Goal: Task Accomplishment & Management: Manage account settings

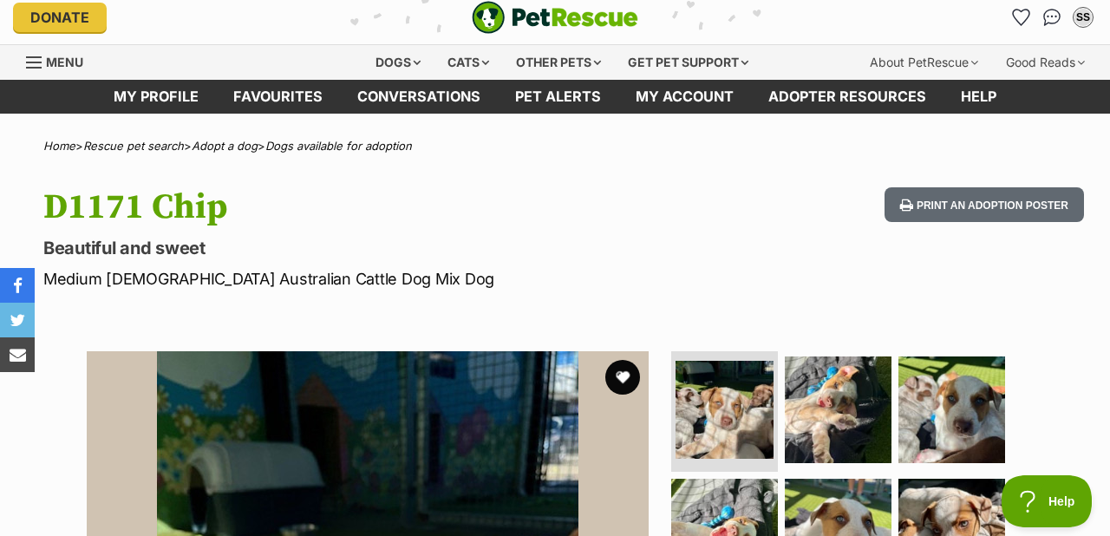
scroll to position [16, 0]
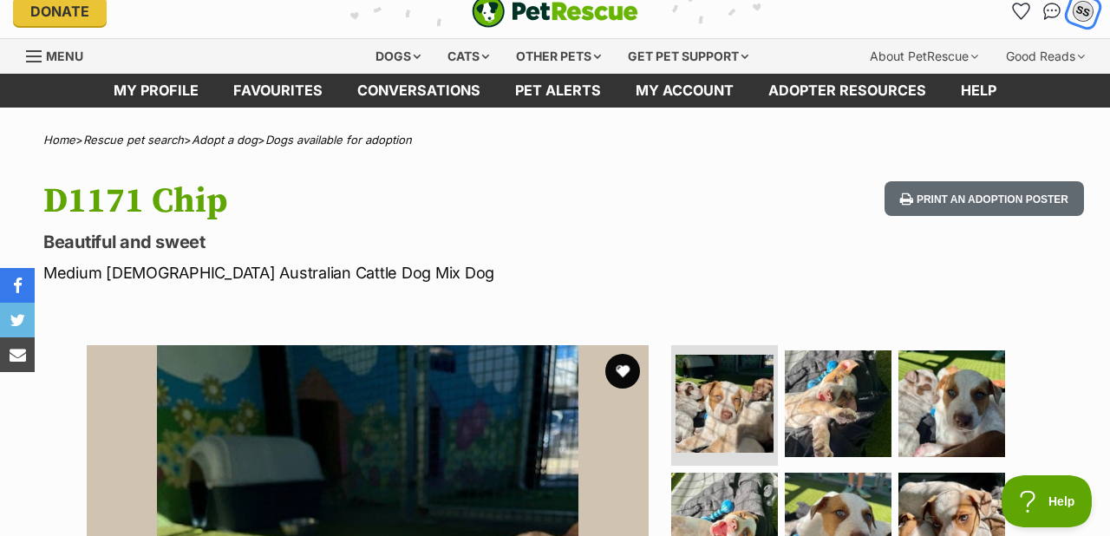
click at [1079, 10] on div "SS" at bounding box center [1083, 11] width 23 height 23
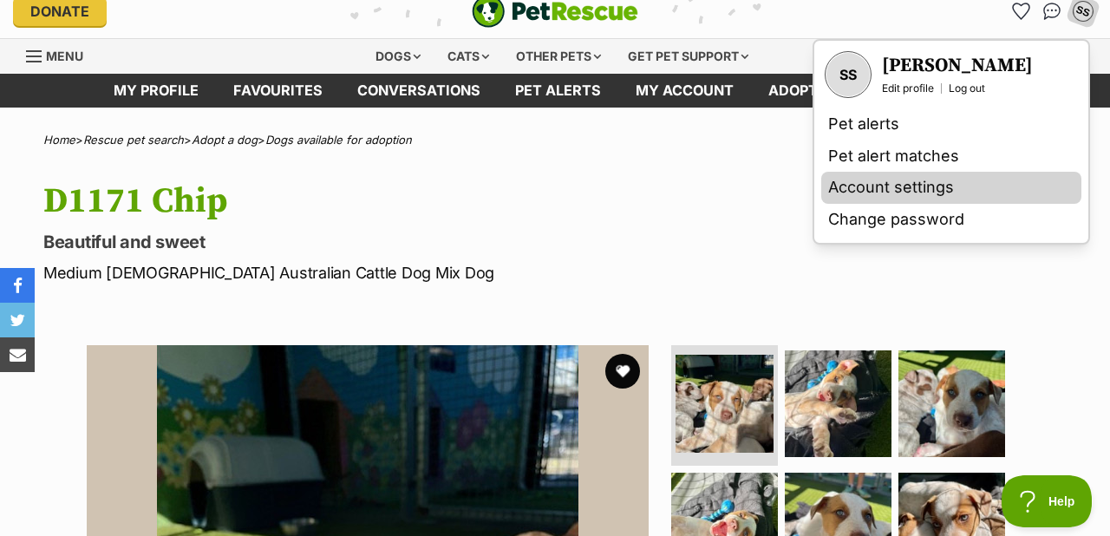
click at [899, 183] on link "Account settings" at bounding box center [951, 188] width 260 height 32
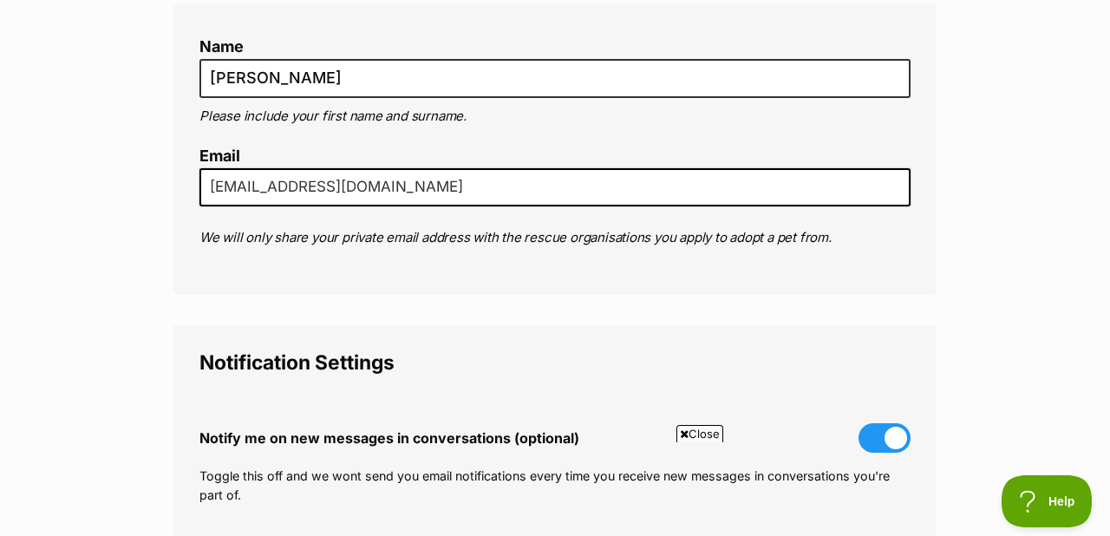
scroll to position [216, 0]
click at [455, 180] on input "smiles_02au@yahoo.co.uk" at bounding box center [554, 188] width 711 height 38
type input "s"
type input "sarah_sutton@bigpond.com"
click at [597, 290] on div "Name Sarah Sutton Please include your first name and surname. Email sarah_sutto…" at bounding box center [554, 149] width 763 height 291
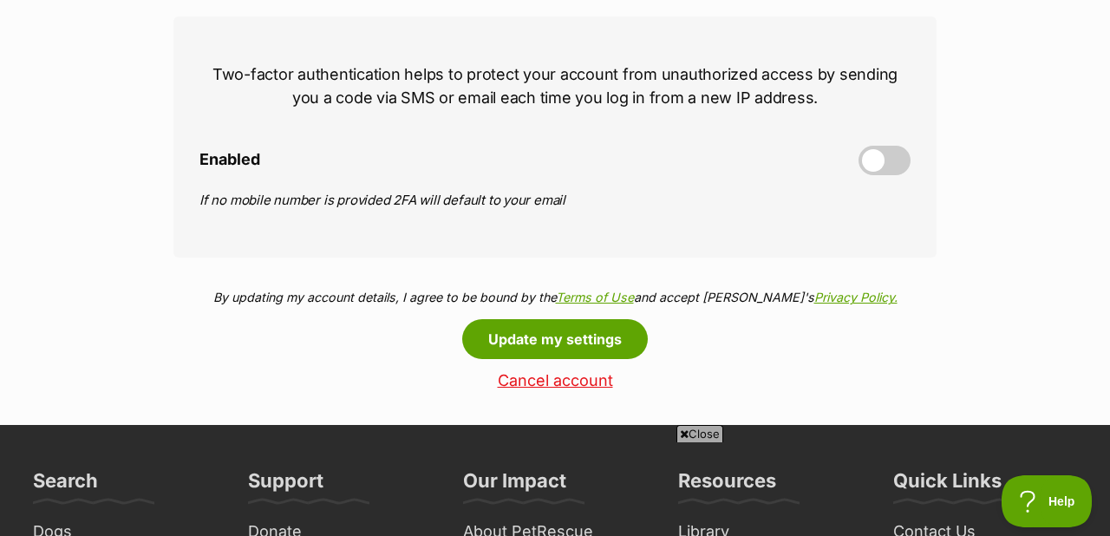
scroll to position [796, 0]
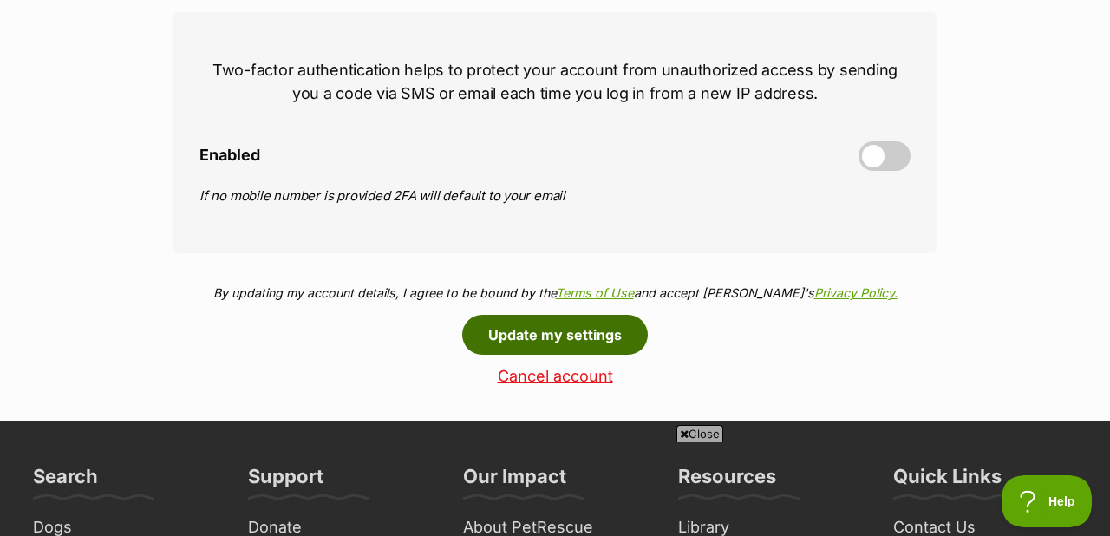
click at [572, 338] on button "Update my settings" at bounding box center [555, 335] width 186 height 40
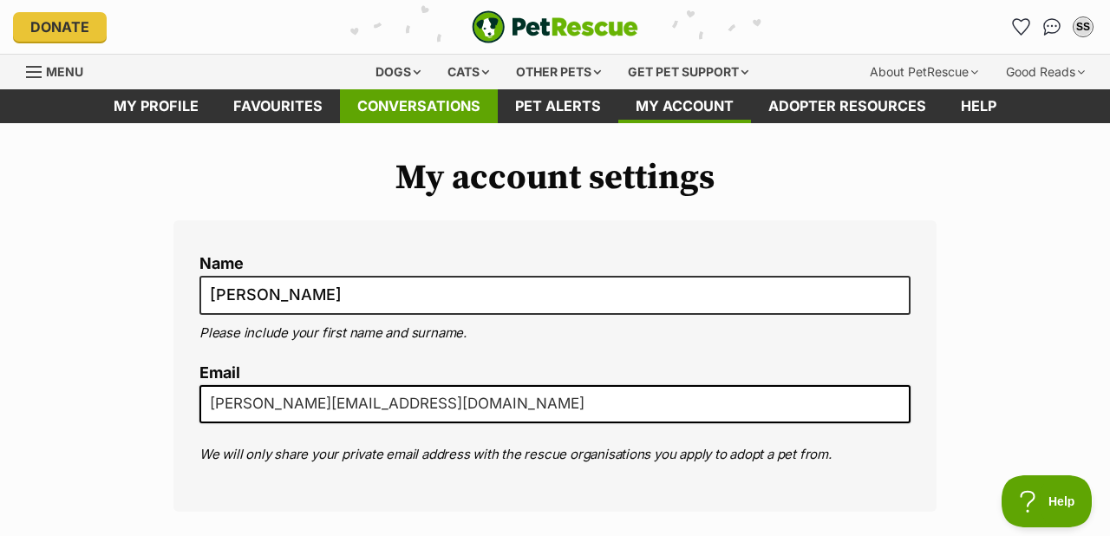
click at [388, 101] on link "Conversations" at bounding box center [419, 106] width 158 height 34
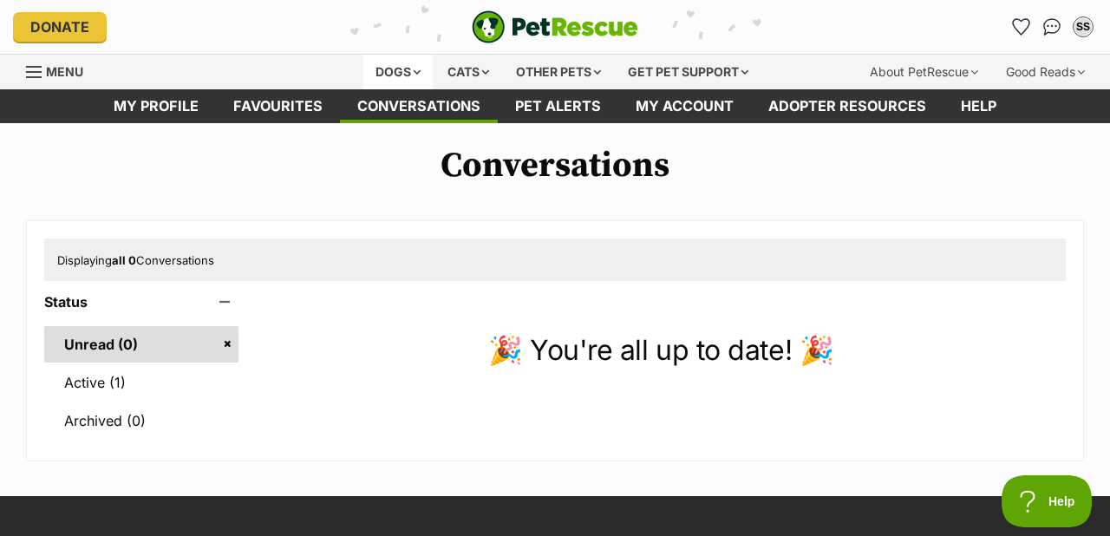
click at [401, 70] on div "Dogs" at bounding box center [397, 72] width 69 height 35
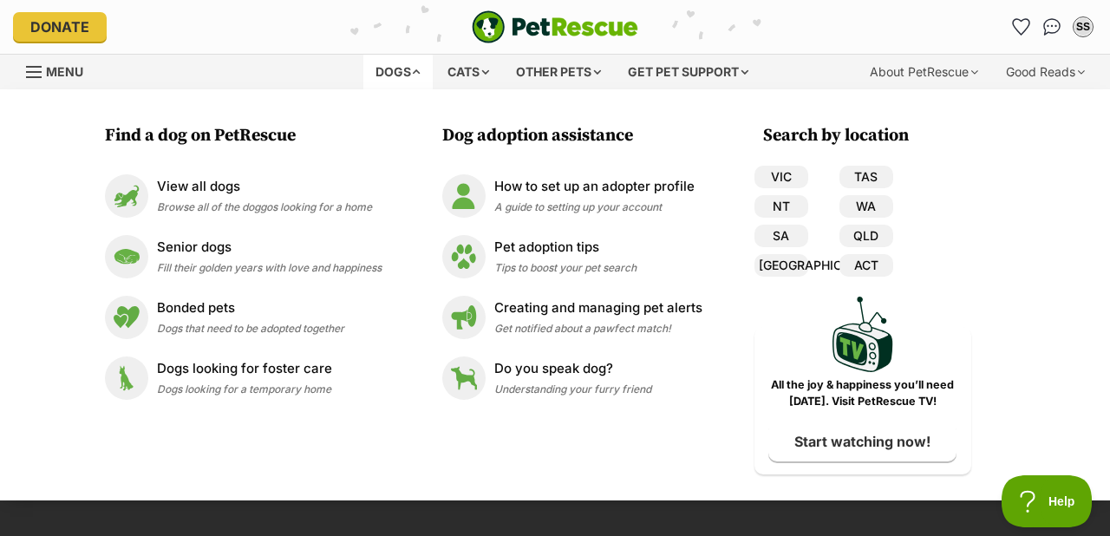
click at [396, 63] on div "Dogs" at bounding box center [397, 72] width 69 height 35
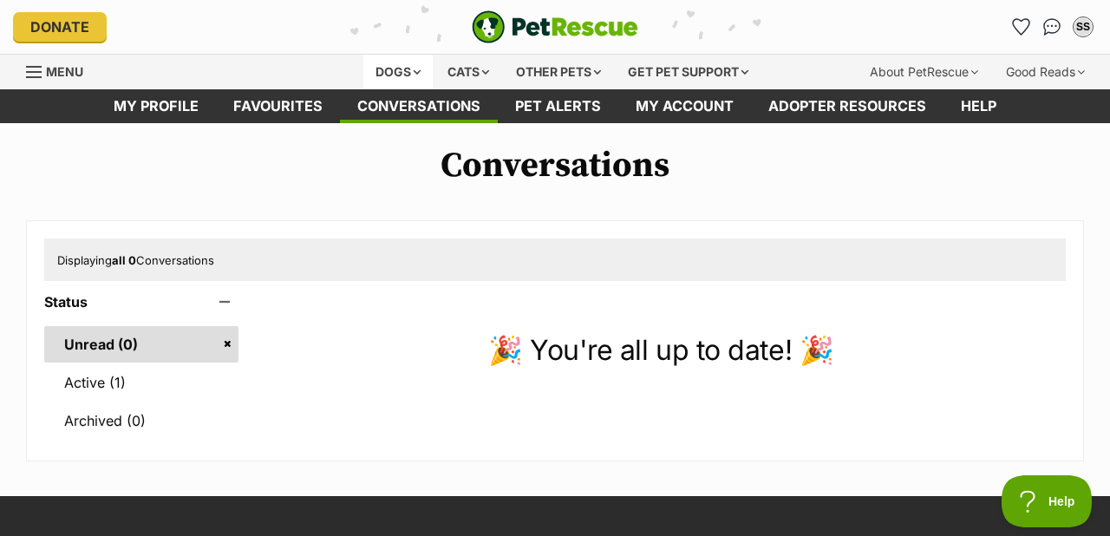
click at [396, 63] on div "Dogs" at bounding box center [397, 72] width 69 height 35
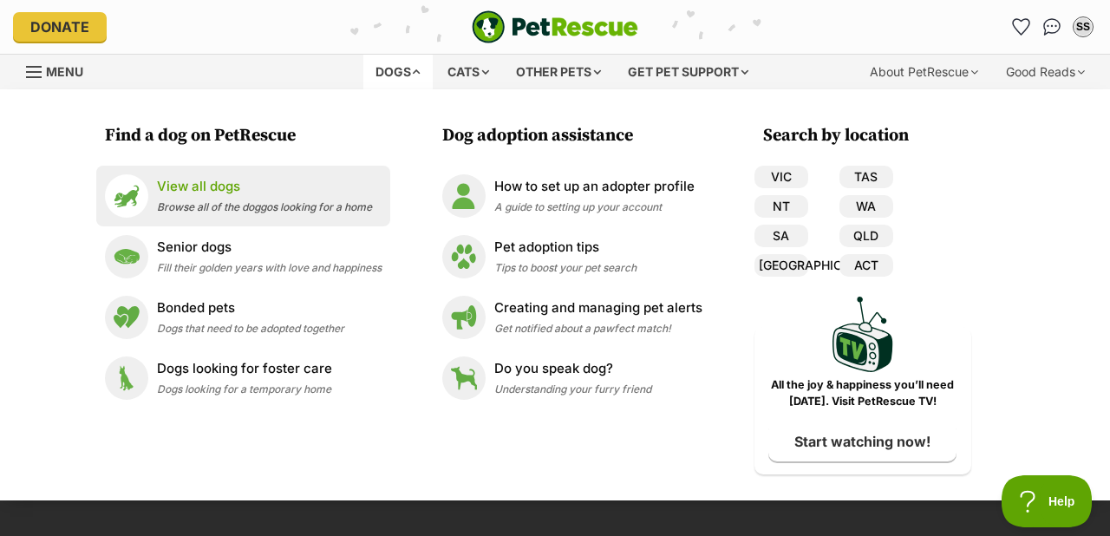
click at [218, 187] on p "View all dogs" at bounding box center [264, 187] width 215 height 20
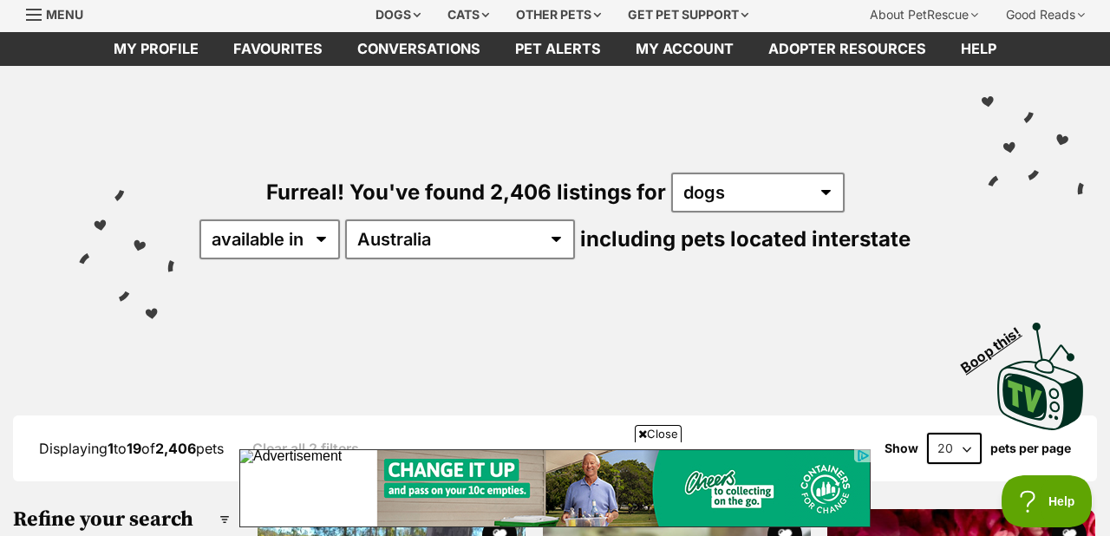
scroll to position [47, 0]
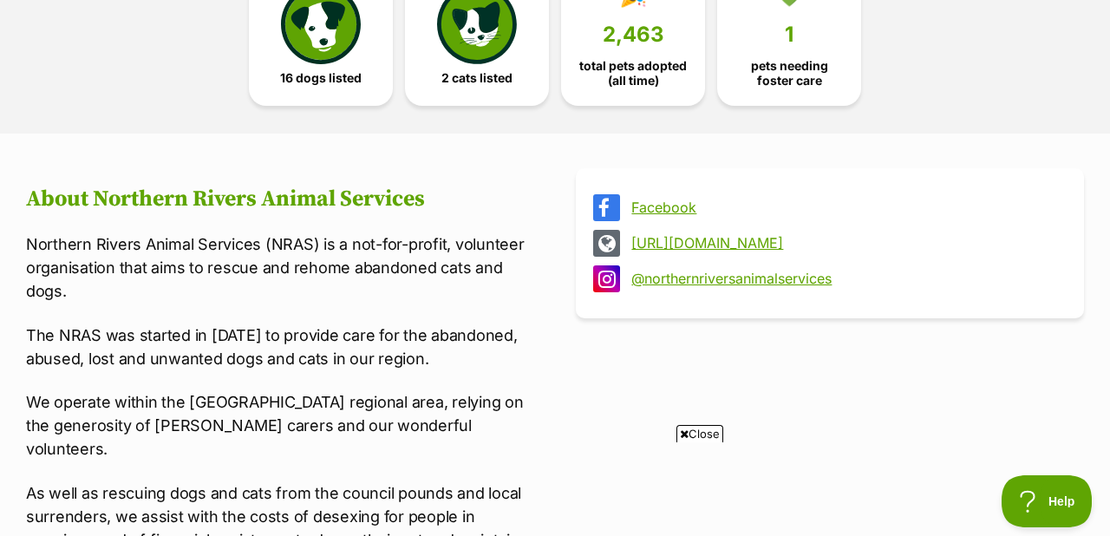
scroll to position [469, 0]
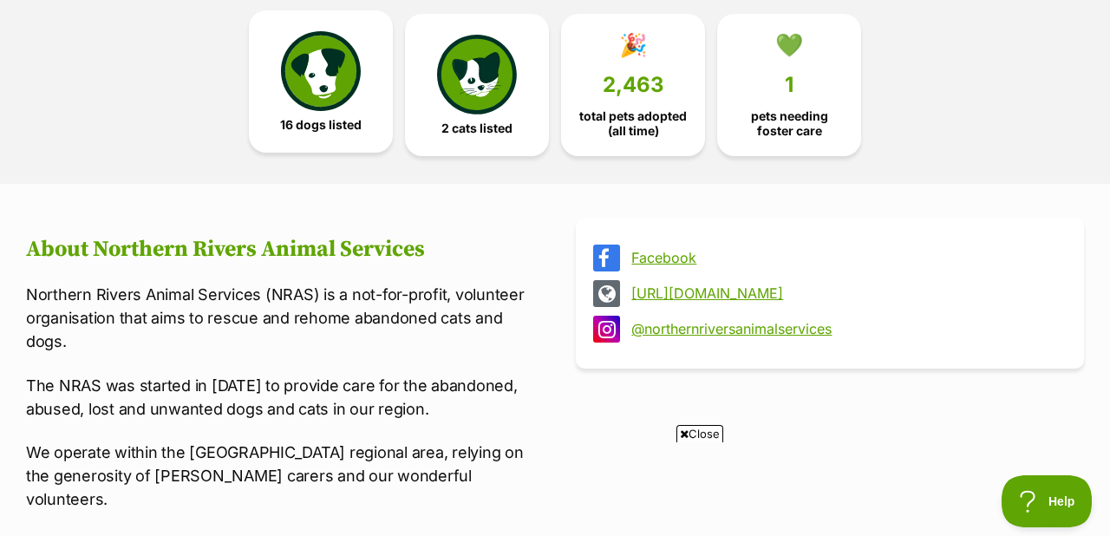
click at [326, 92] on img at bounding box center [321, 71] width 80 height 80
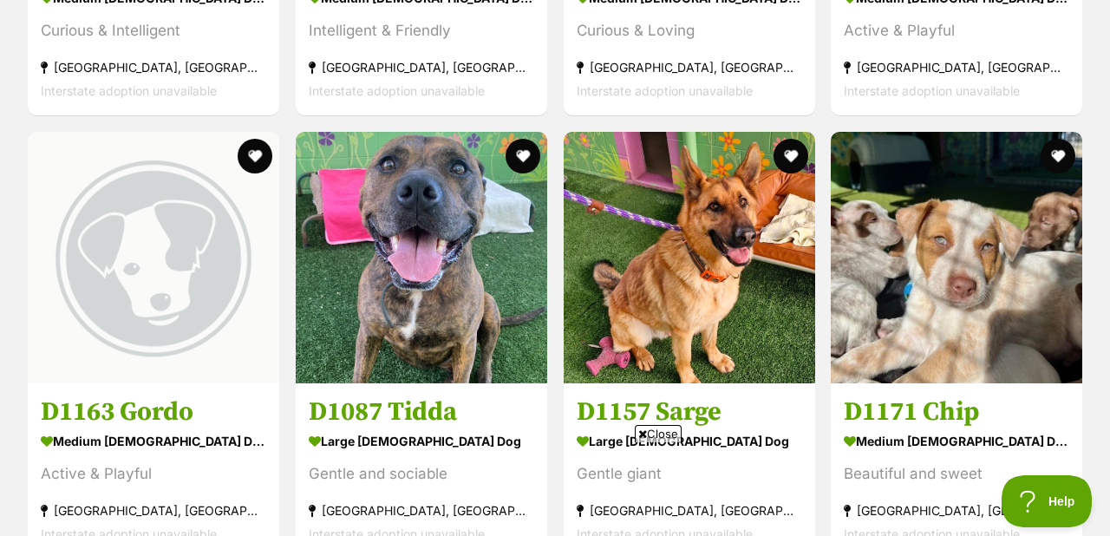
scroll to position [2252, 0]
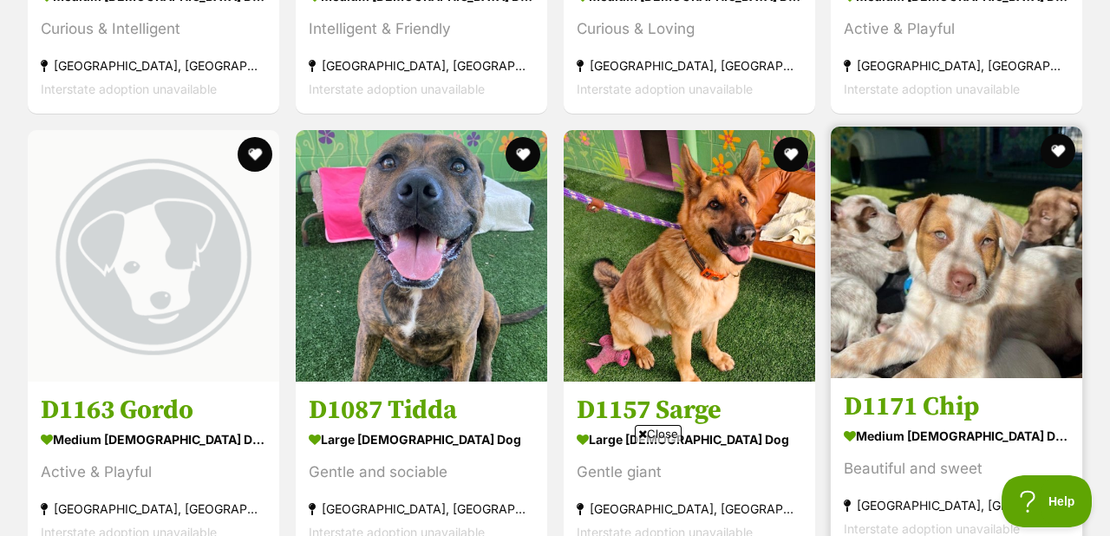
click at [934, 265] on img at bounding box center [956, 252] width 251 height 251
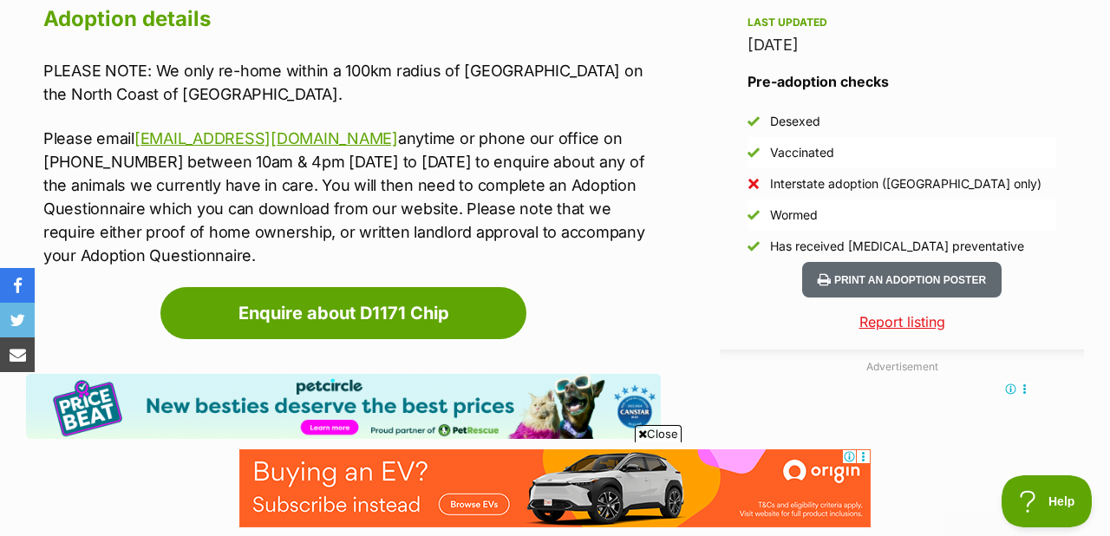
scroll to position [1517, 0]
